Goal: Information Seeking & Learning: Learn about a topic

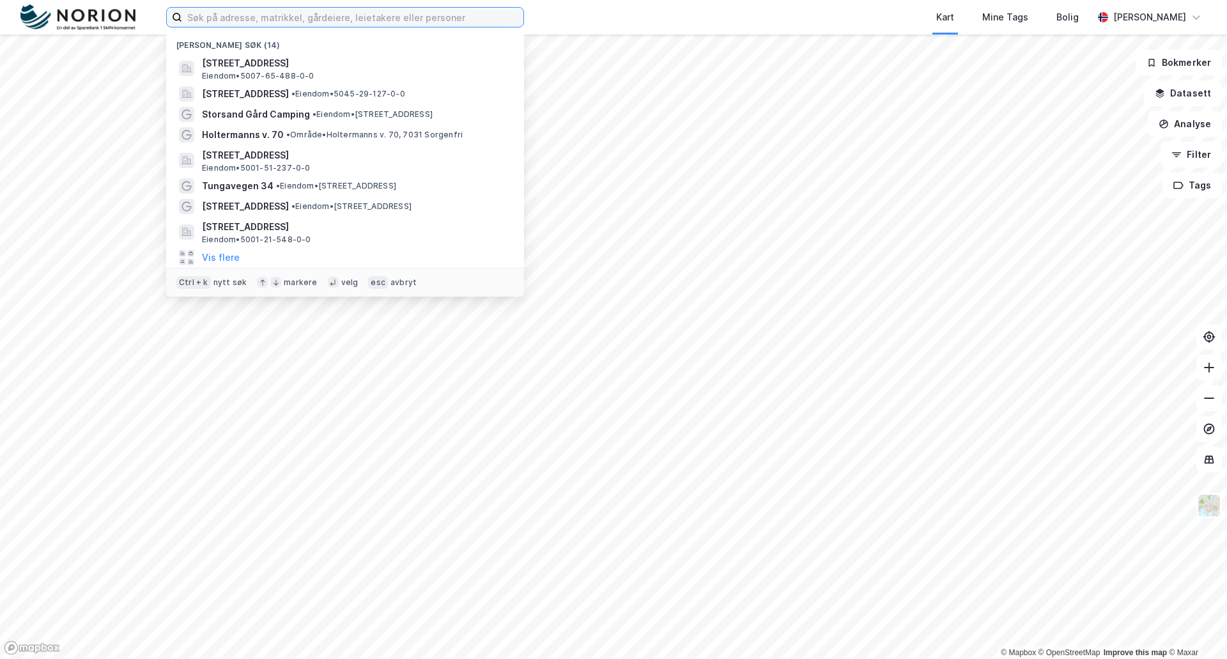
click at [206, 19] on input at bounding box center [352, 17] width 341 height 19
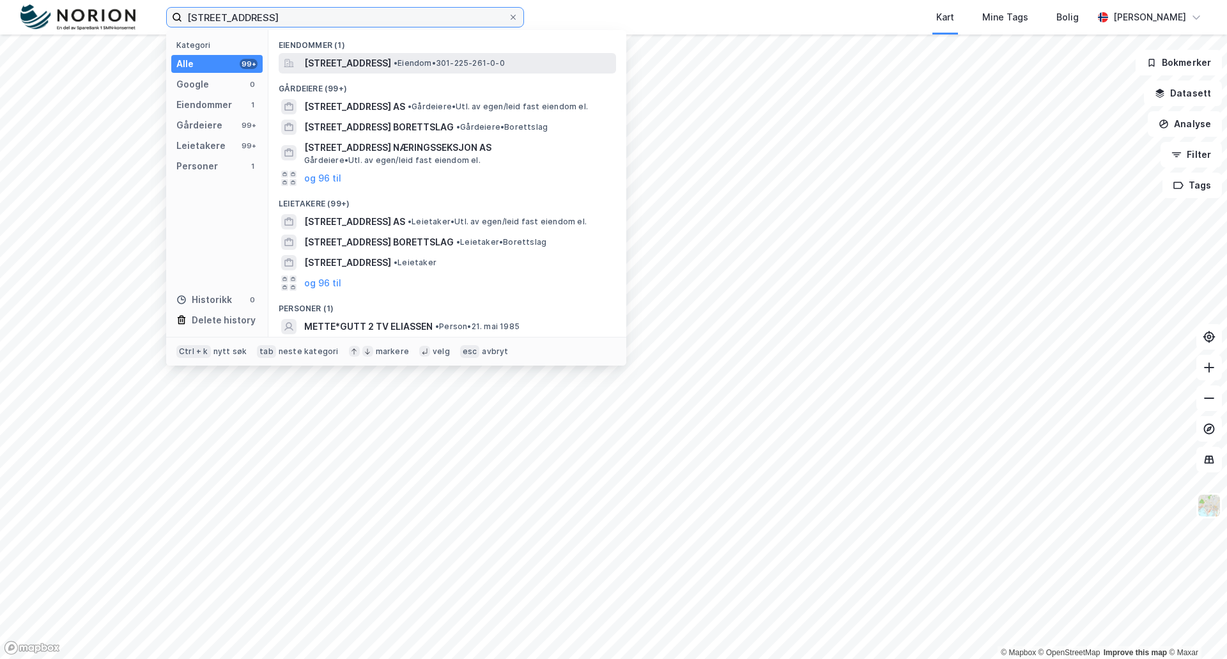
type input "[STREET_ADDRESS]"
click at [355, 59] on span "[STREET_ADDRESS]" at bounding box center [347, 63] width 87 height 15
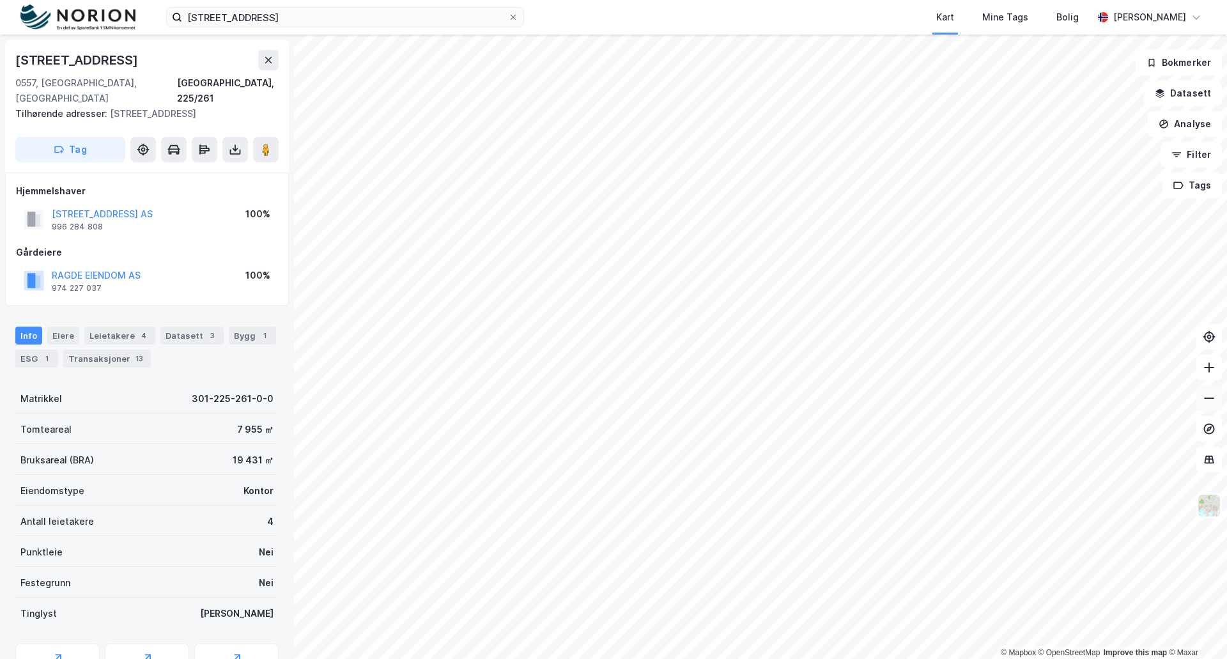
click at [1211, 401] on icon at bounding box center [1208, 398] width 13 height 13
click at [1208, 401] on icon at bounding box center [1208, 398] width 13 height 13
click at [1209, 365] on icon at bounding box center [1208, 367] width 1 height 10
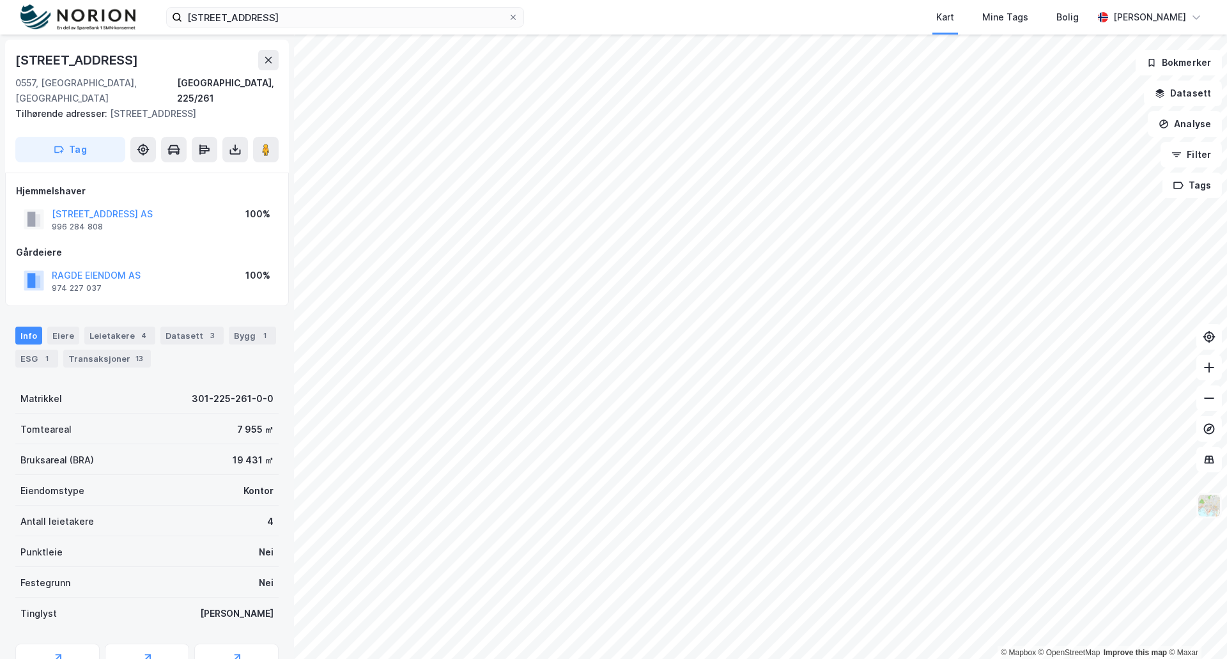
click at [1202, 507] on img at bounding box center [1209, 505] width 24 height 24
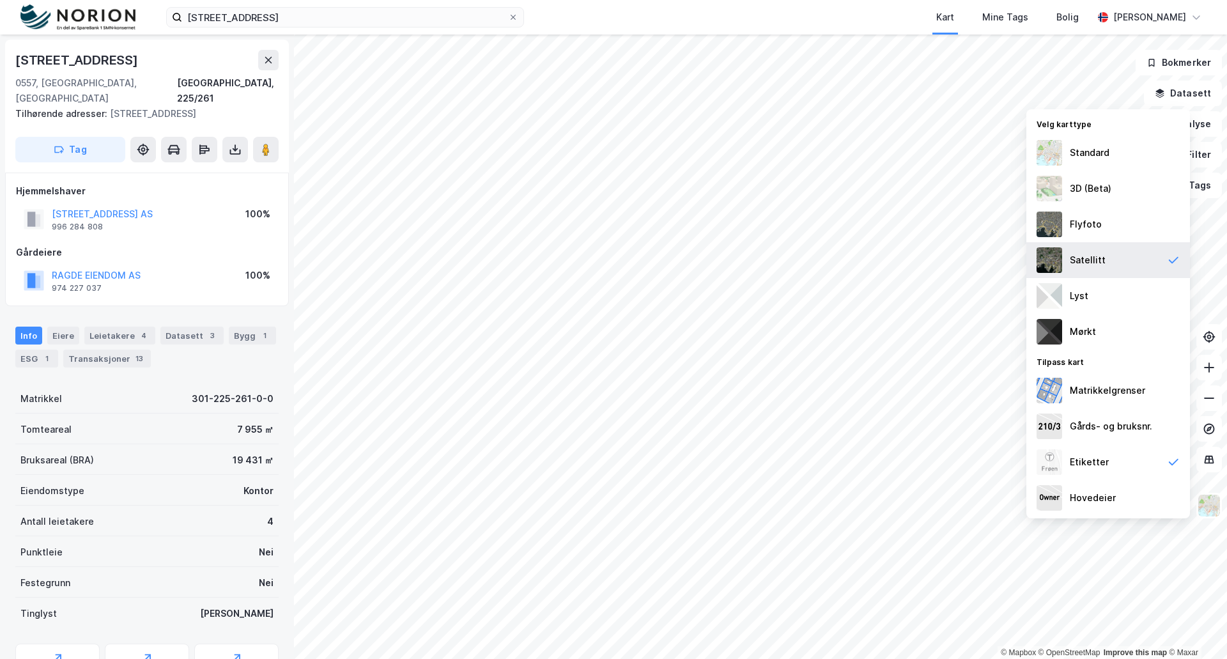
click at [1078, 258] on div "Satellitt" at bounding box center [1088, 259] width 36 height 15
click at [1211, 512] on img at bounding box center [1209, 505] width 24 height 24
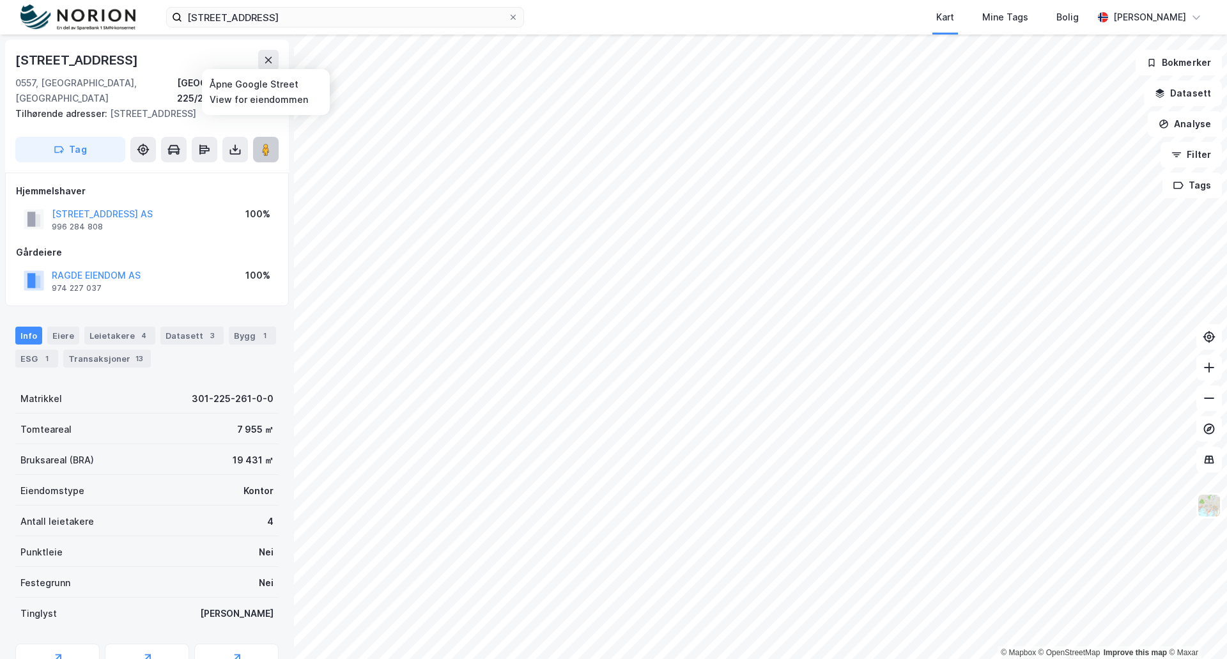
click at [262, 143] on image at bounding box center [266, 149] width 8 height 13
drag, startPoint x: 265, startPoint y: 131, endPoint x: 249, endPoint y: 151, distance: 25.0
click at [249, 151] on div "[STREET_ADDRESS] Tilhørende adresser: [STREET_ADDRESS] Tag" at bounding box center [147, 106] width 284 height 133
drag, startPoint x: 263, startPoint y: 131, endPoint x: 267, endPoint y: 139, distance: 9.4
click at [267, 143] on image at bounding box center [266, 149] width 8 height 13
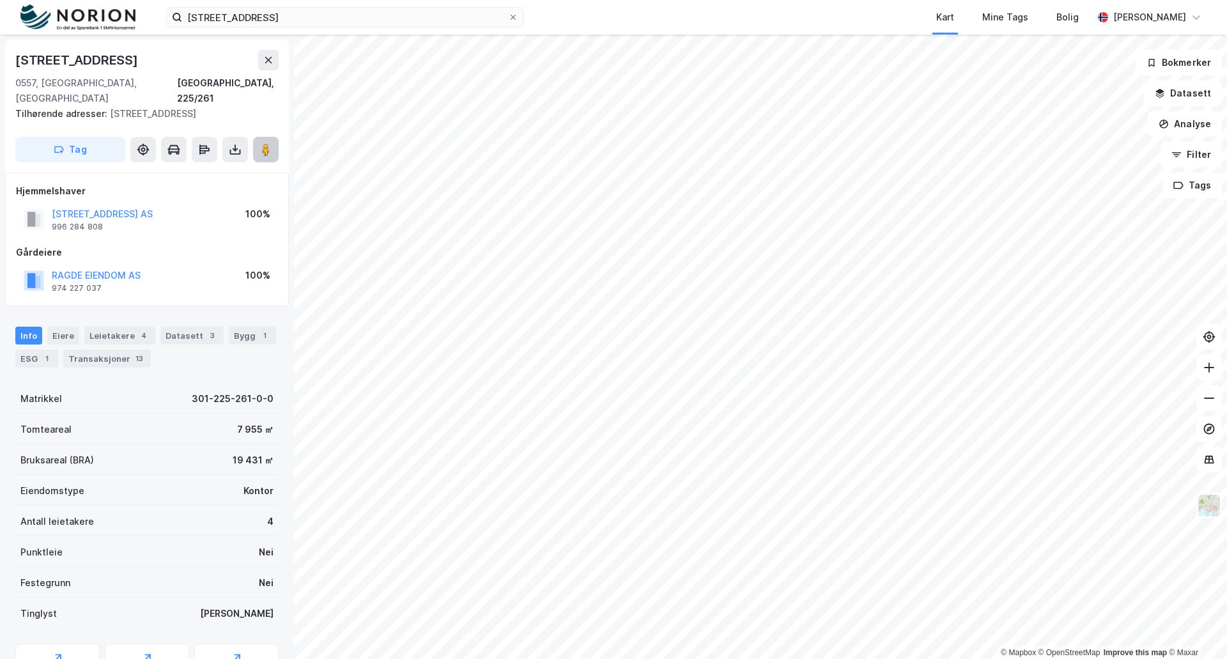
click at [263, 143] on image at bounding box center [266, 149] width 8 height 13
click at [113, 326] on div "Leietakere 4" at bounding box center [119, 335] width 71 height 18
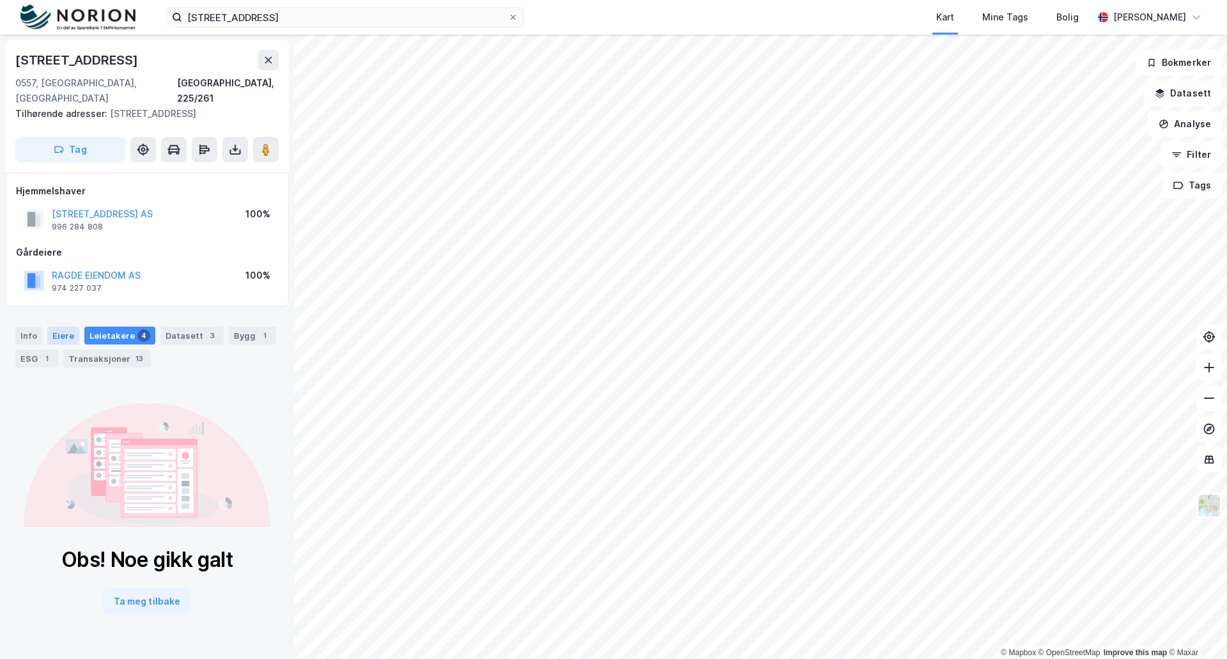
click at [56, 326] on div "Eiere" at bounding box center [63, 335] width 32 height 18
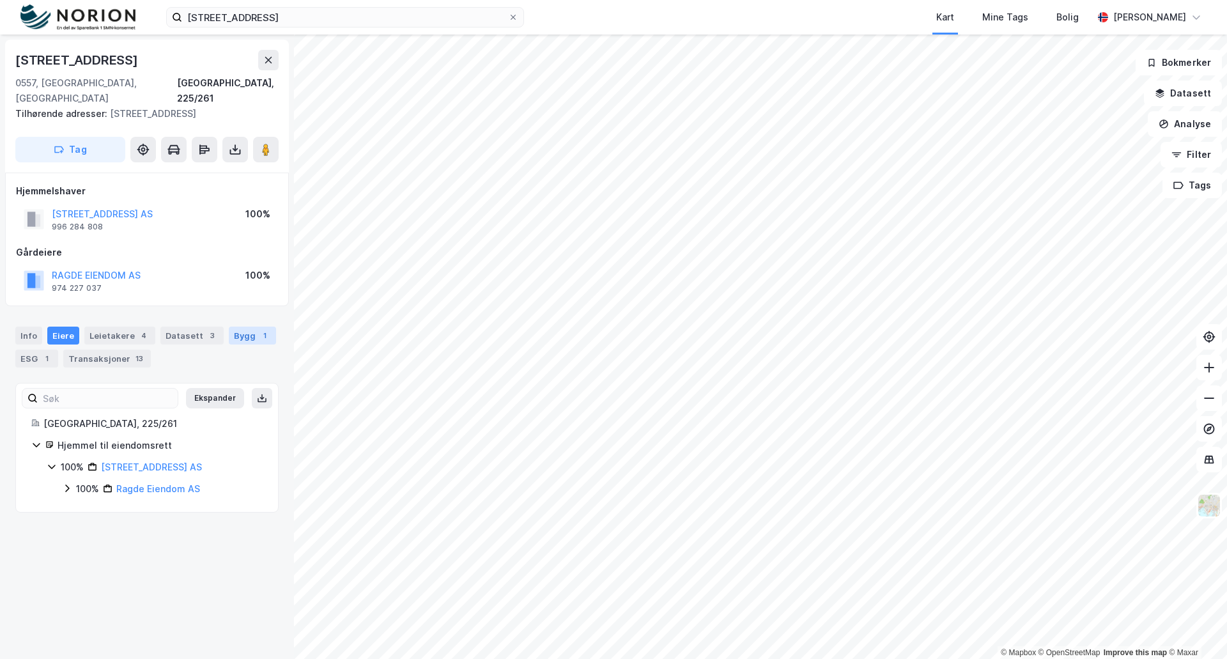
click at [240, 326] on div "Bygg 1" at bounding box center [252, 335] width 47 height 18
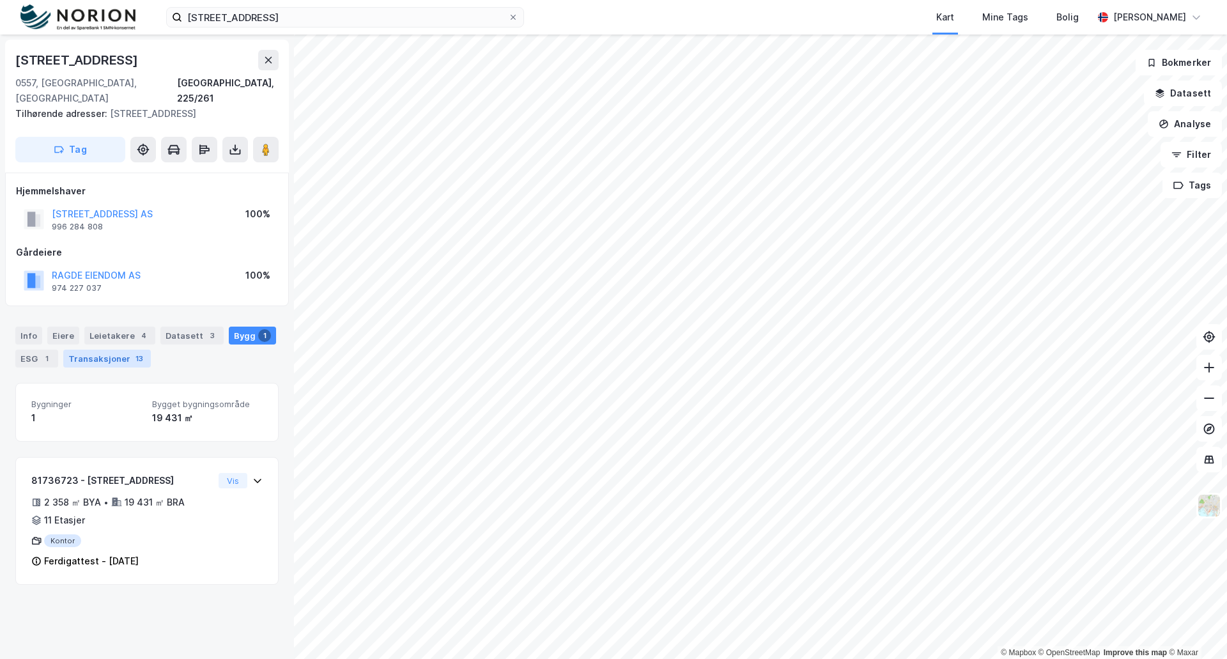
click at [99, 349] on div "Transaksjoner 13" at bounding box center [107, 358] width 88 height 18
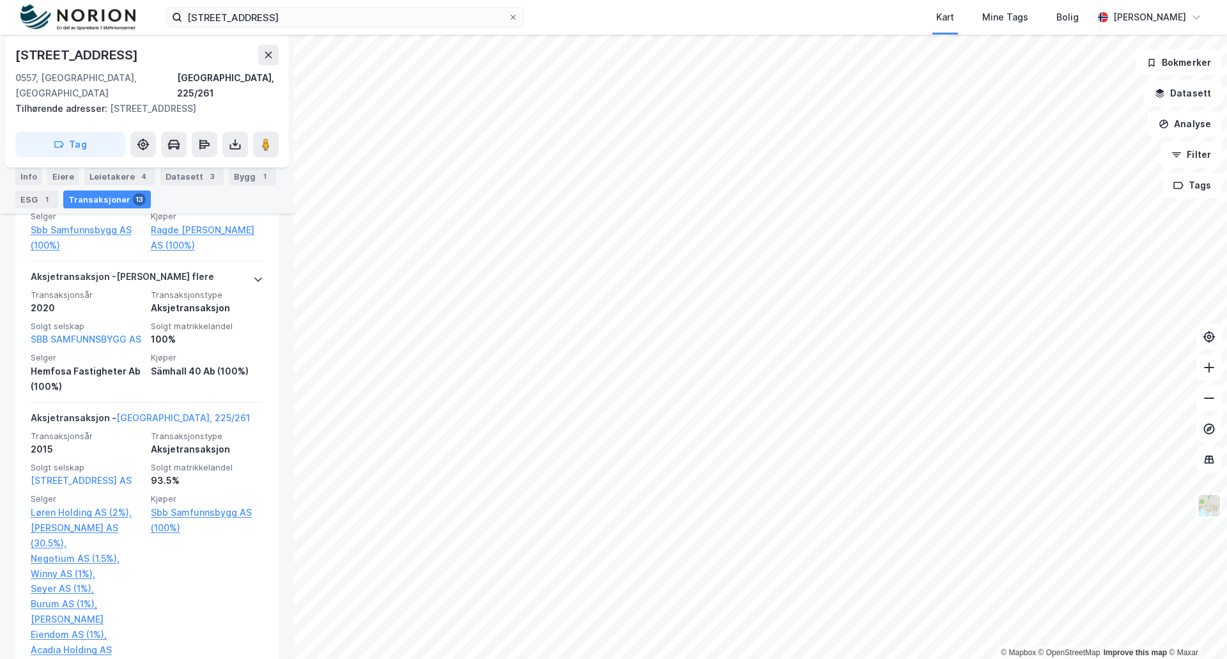
scroll to position [440, 0]
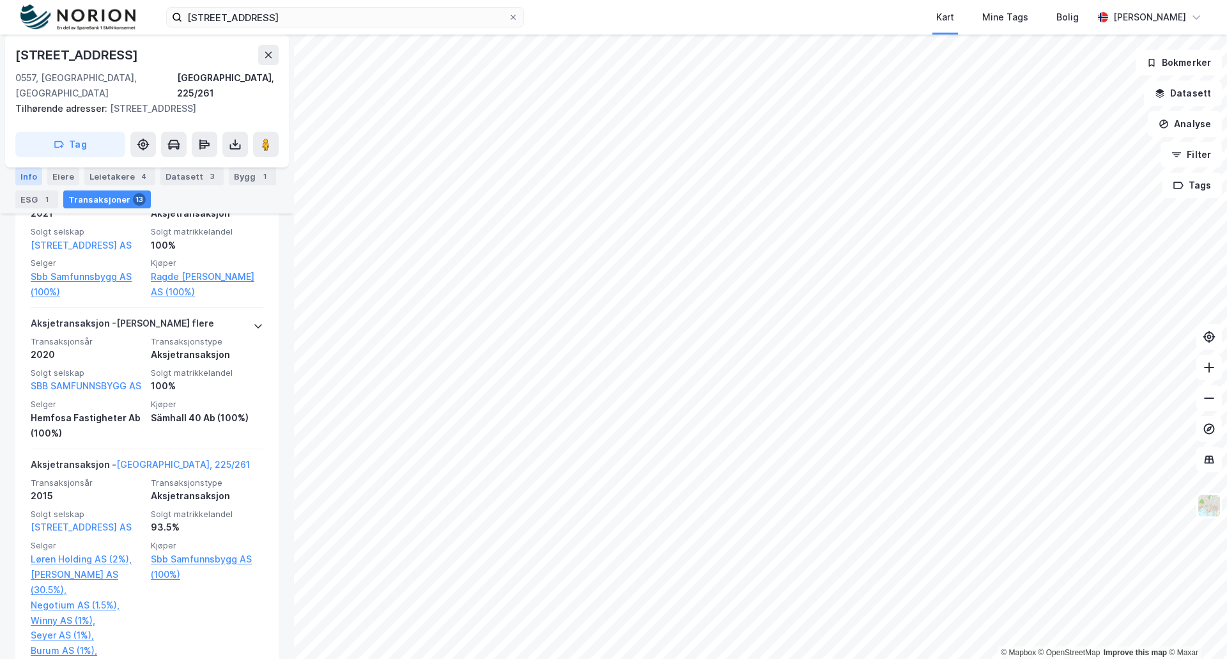
click at [27, 176] on div "Info" at bounding box center [28, 176] width 27 height 18
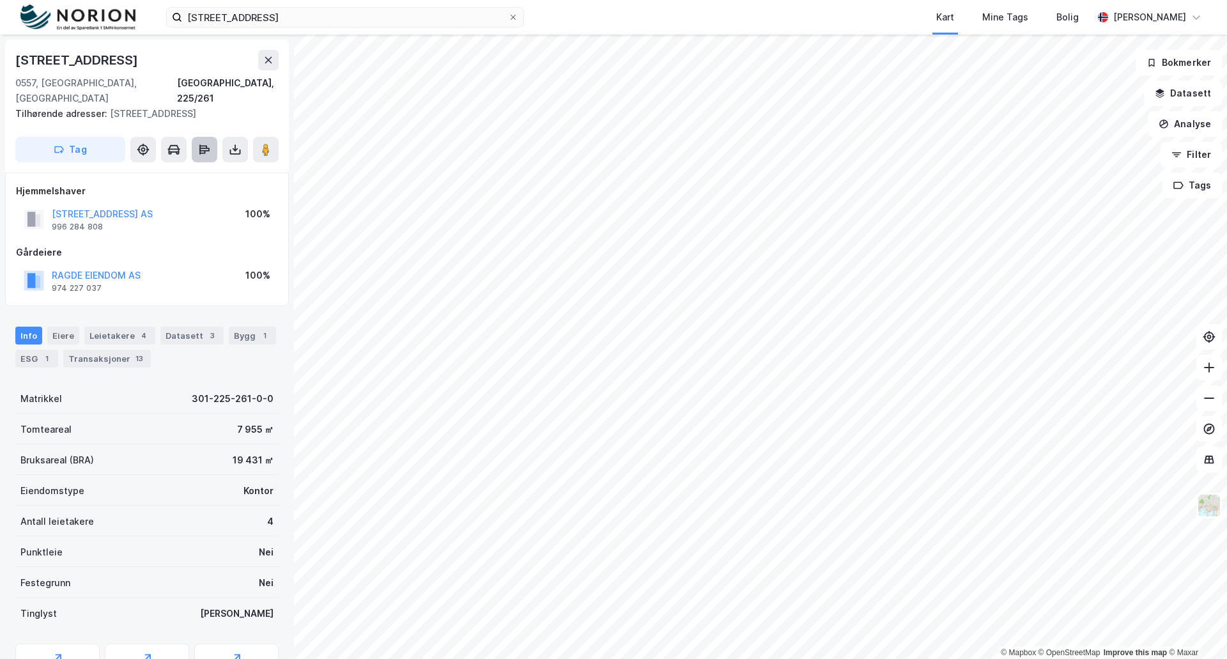
click at [206, 148] on icon at bounding box center [204, 150] width 10 height 4
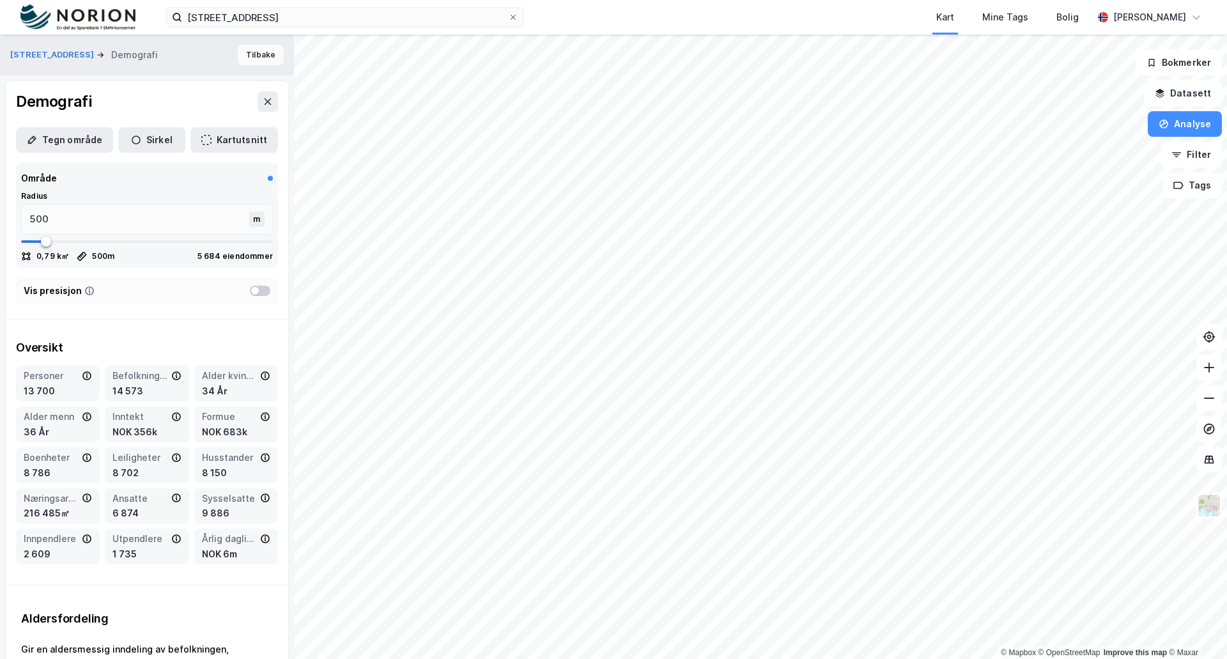
click at [257, 53] on button "Tilbake" at bounding box center [261, 55] width 46 height 20
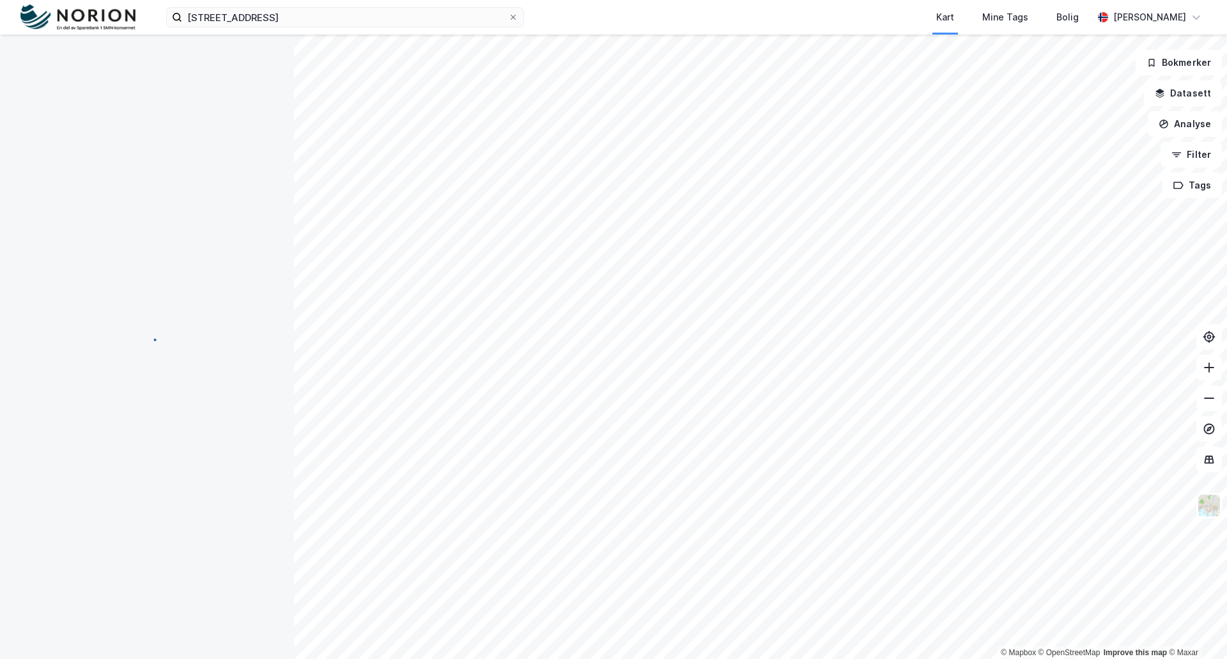
scroll to position [1, 0]
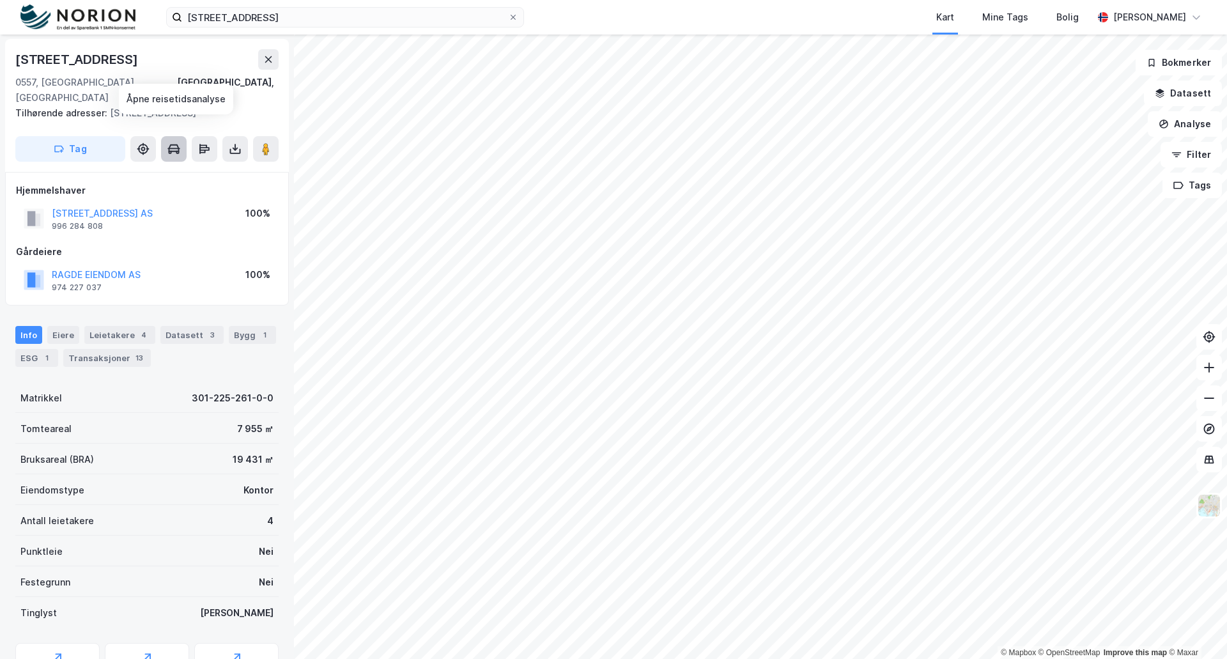
click at [176, 142] on icon at bounding box center [173, 148] width 13 height 13
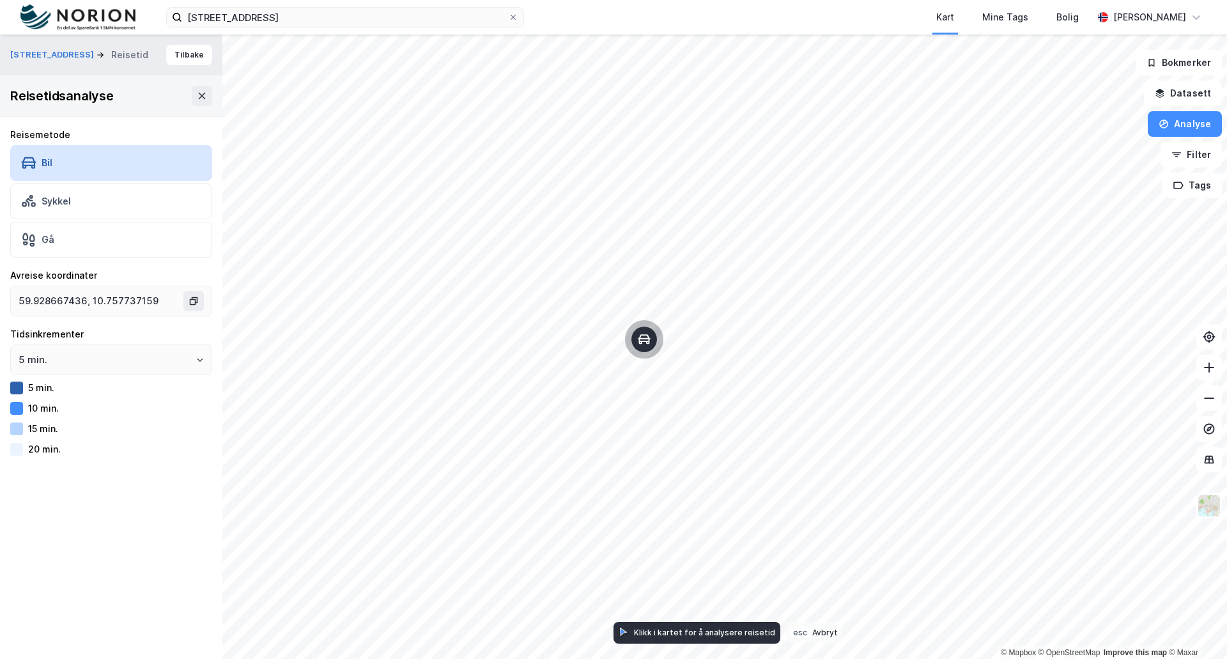
click at [645, 343] on icon "Map marker" at bounding box center [644, 339] width 13 height 13
type input "59.92865092505329, 10.757741065980042"
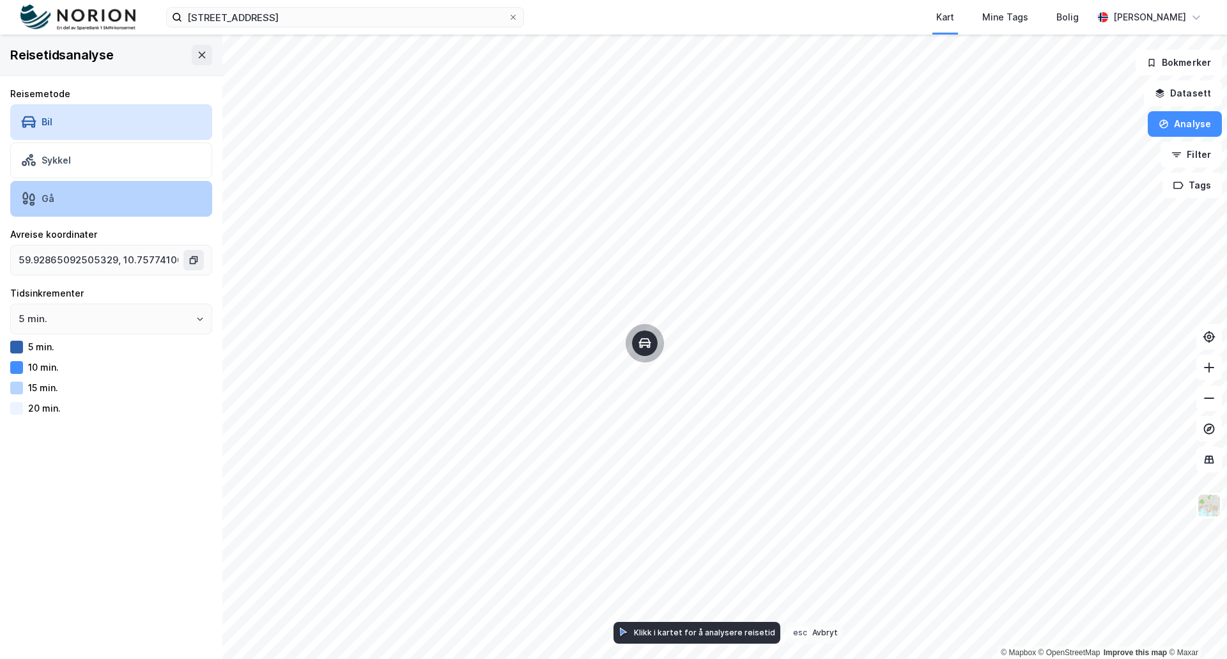
click at [54, 196] on div "Gå" at bounding box center [111, 199] width 202 height 36
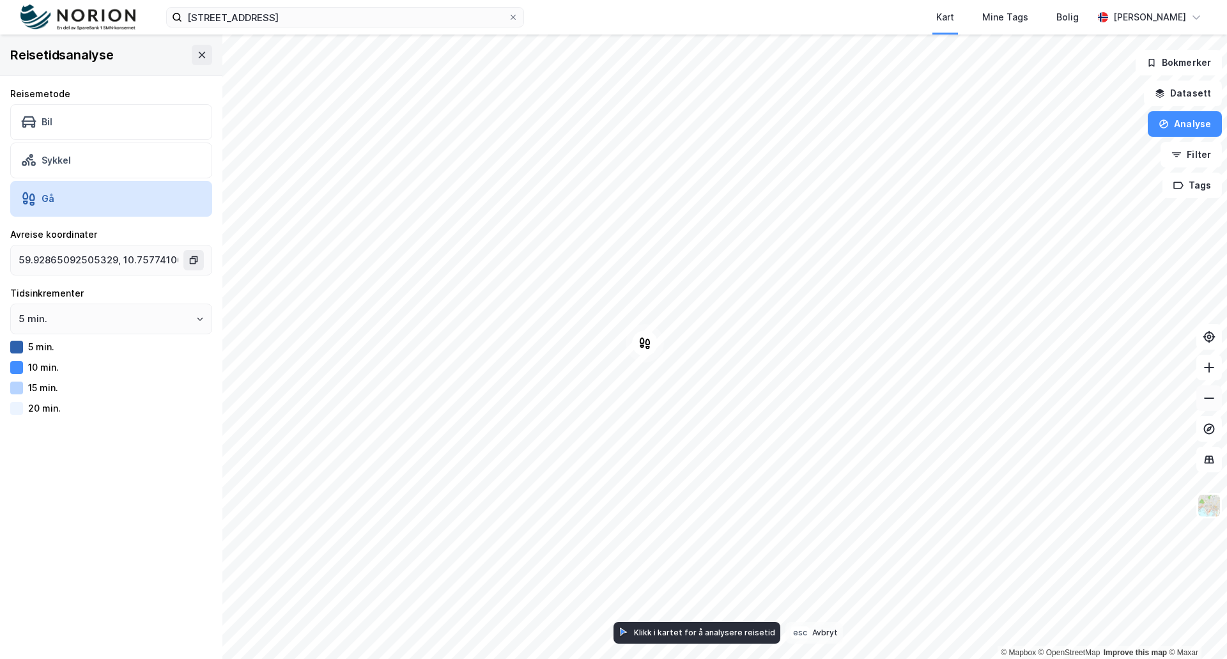
click at [1215, 401] on icon at bounding box center [1208, 398] width 13 height 13
click at [54, 158] on div "Sykkel" at bounding box center [56, 160] width 29 height 11
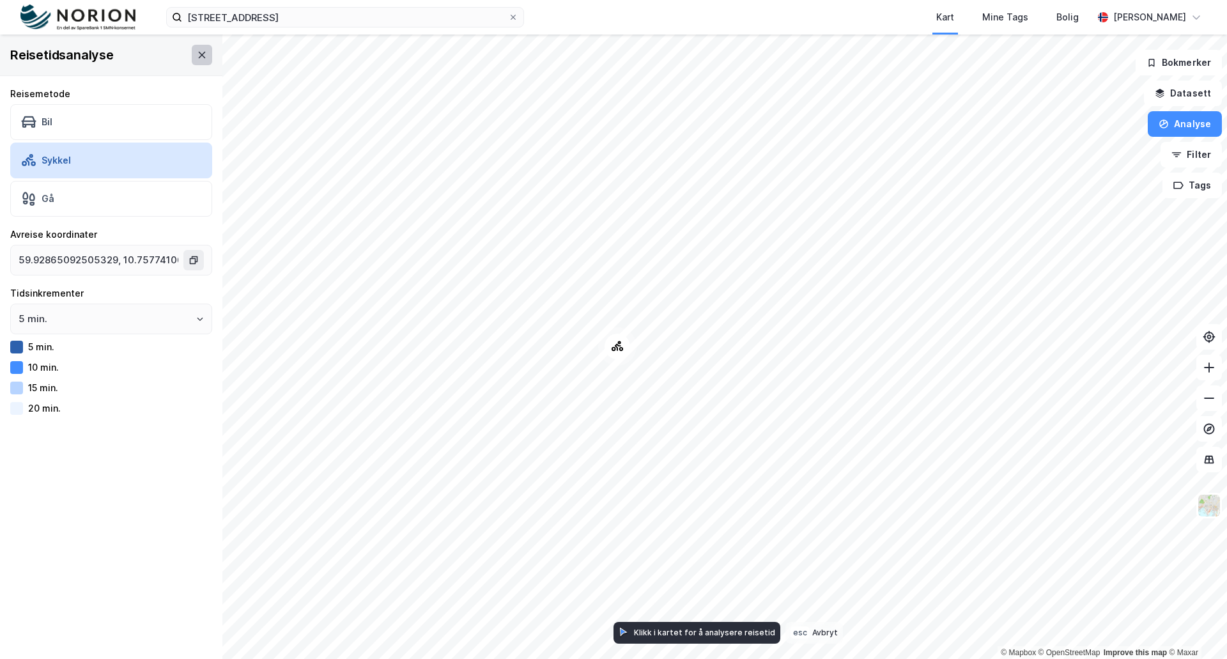
click at [197, 54] on icon at bounding box center [202, 55] width 10 height 10
